Goal: Task Accomplishment & Management: Manage account settings

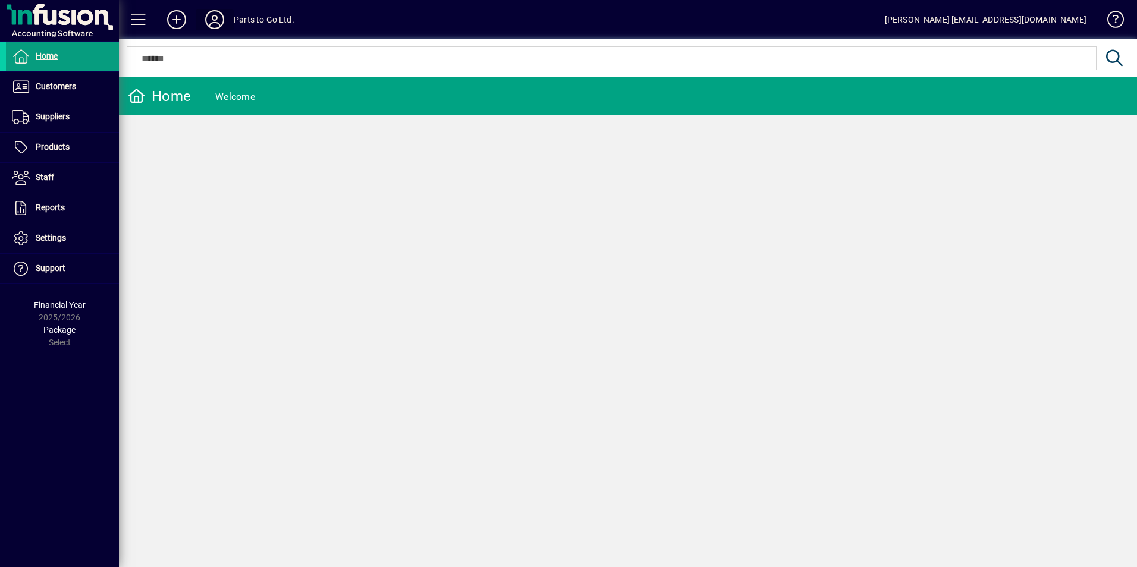
click at [215, 11] on icon at bounding box center [215, 19] width 24 height 19
click at [219, 23] on icon at bounding box center [215, 19] width 24 height 19
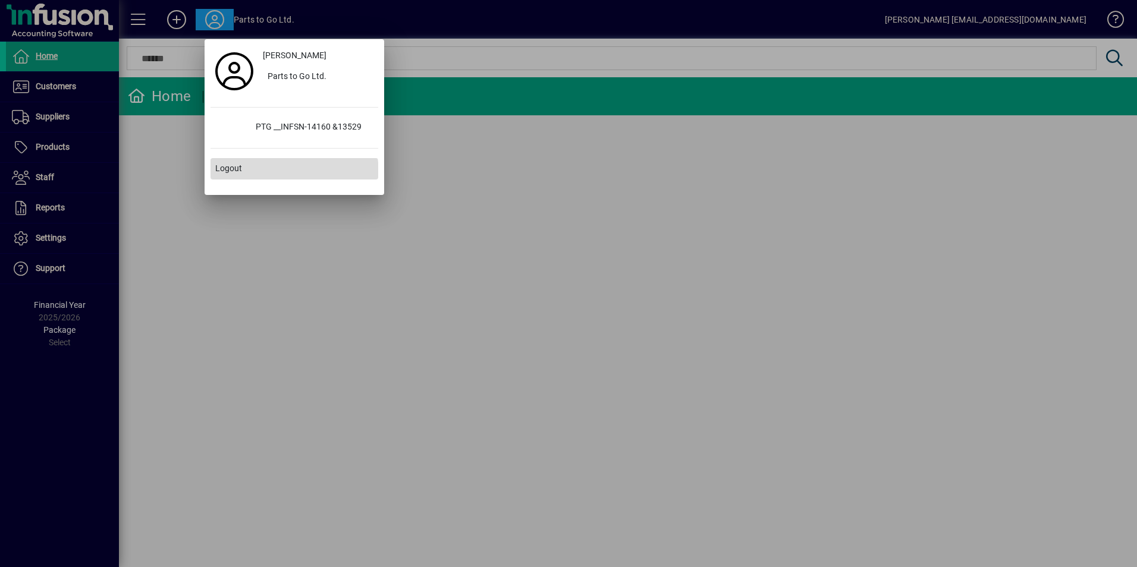
click at [237, 176] on span at bounding box center [294, 169] width 168 height 29
